Goal: Check status: Check status

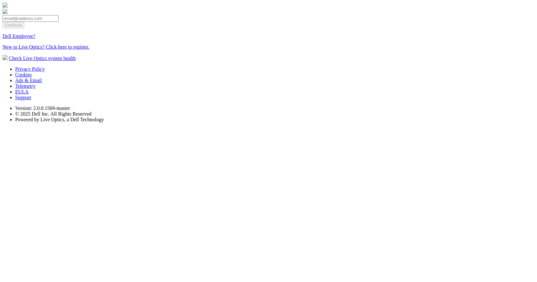
click at [59, 22] on input "email" at bounding box center [31, 18] width 56 height 7
type input "[EMAIL_ADDRESS][DOMAIN_NAME]"
click at [24, 28] on input "Continue" at bounding box center [14, 25] width 22 height 7
click at [35, 39] on link "Dell Employee?" at bounding box center [19, 36] width 33 height 5
click at [89, 50] on link "New to Live Optics? Click here to register." at bounding box center [46, 46] width 87 height 5
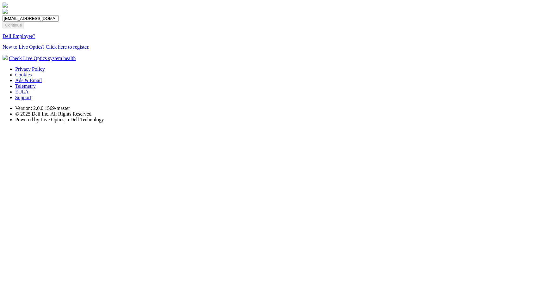
click at [269, 50] on form "Bhushan.Kadam@dell.com Continue Dell Employee? New to Live Optics? Click here t…" at bounding box center [269, 32] width 532 height 35
click at [35, 39] on link "Dell Employee?" at bounding box center [19, 36] width 33 height 5
type input "[EMAIL_ADDRESS][DOMAIN_NAME]"
click at [24, 28] on input "Continue" at bounding box center [14, 25] width 22 height 7
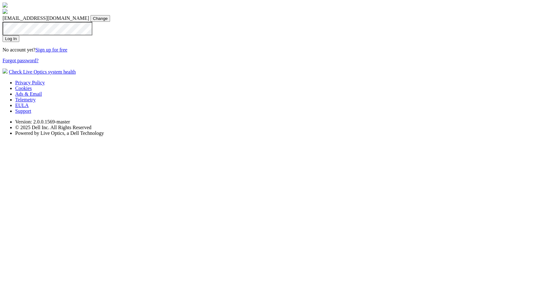
click at [19, 42] on input "Log In" at bounding box center [11, 38] width 17 height 7
